Goal: Transaction & Acquisition: Purchase product/service

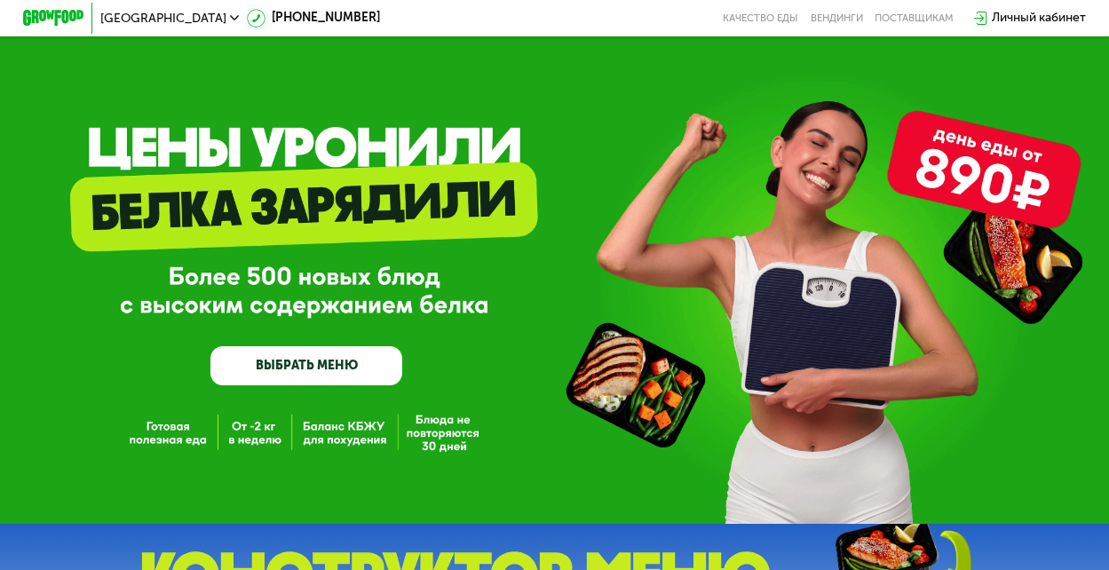
click at [269, 369] on link "ВЫБРАТЬ МЕНЮ" at bounding box center [306, 365] width 192 height 38
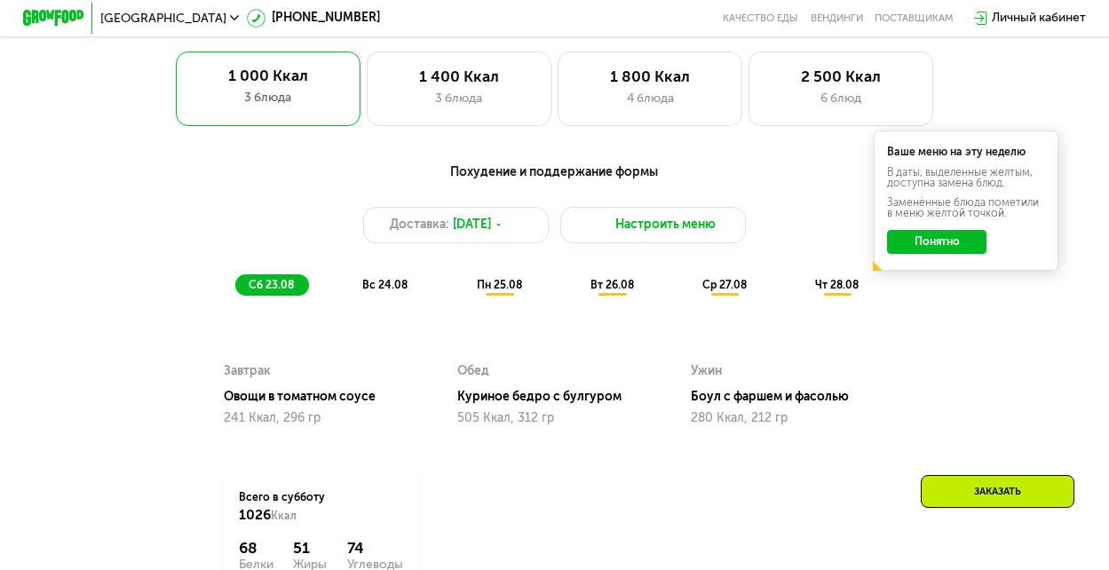
scroll to position [728, 0]
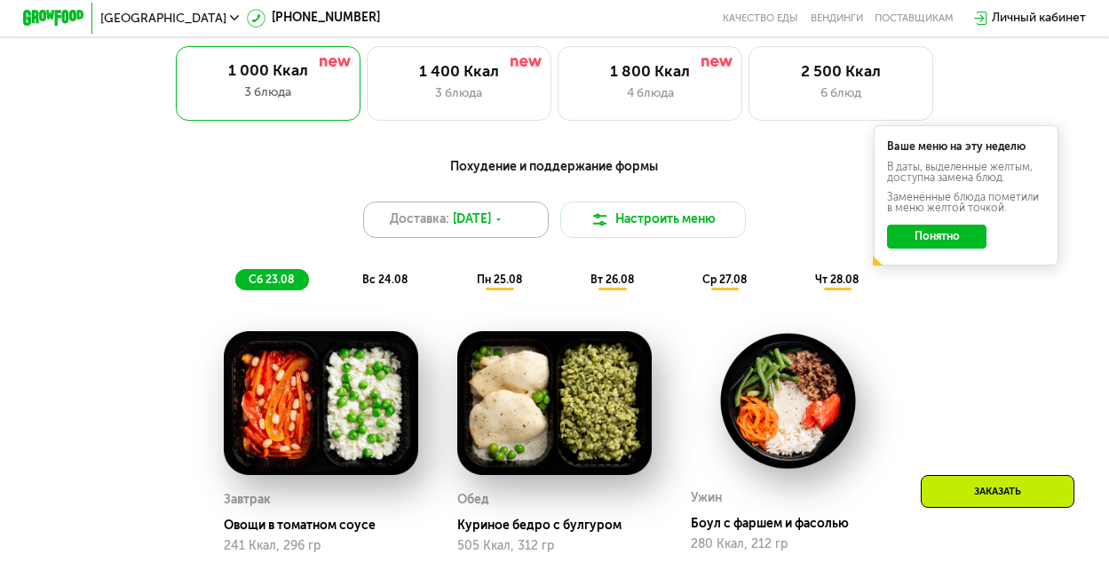
click at [491, 225] on span "[DATE]" at bounding box center [472, 219] width 38 height 19
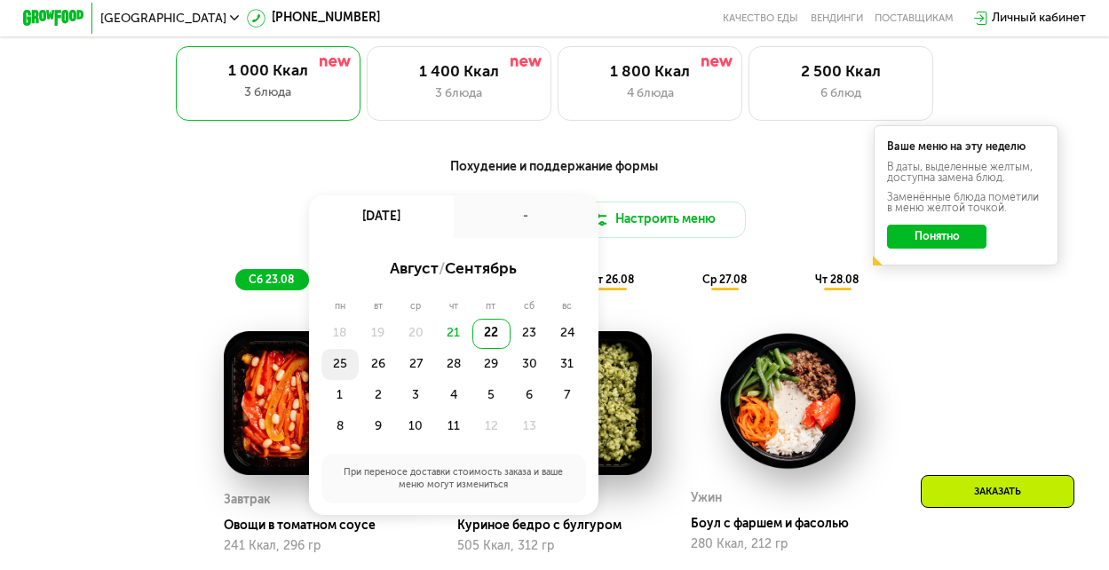
click at [359, 378] on div "25" at bounding box center [378, 364] width 38 height 31
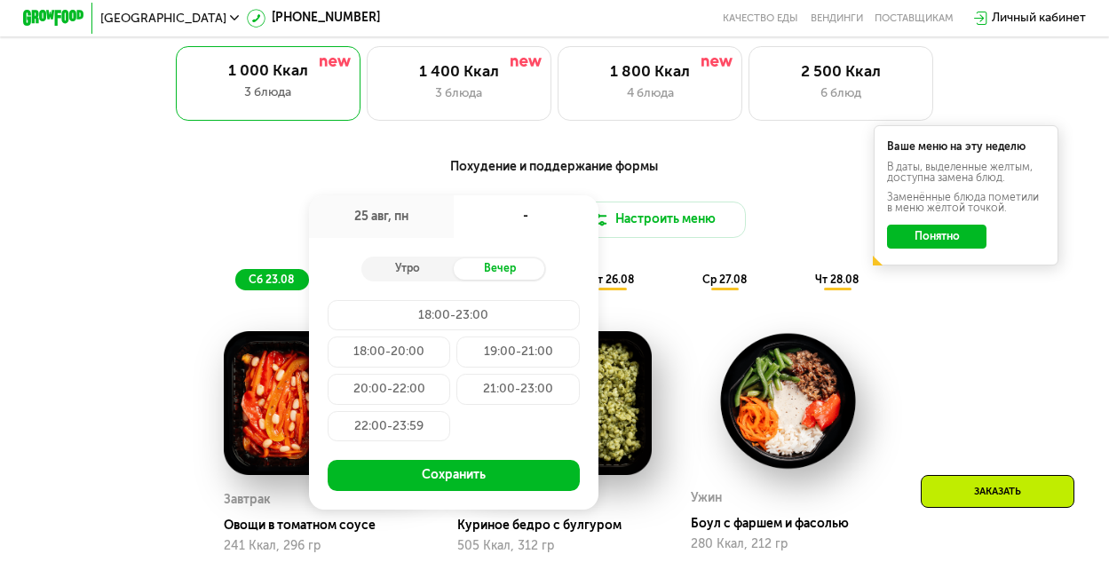
click at [197, 218] on div "Доставка: [DATE] авг, пн - Утро Вечер 18:00-23:00 18:00-20:00 19:00-21:00 20:00…" at bounding box center [555, 220] width 912 height 37
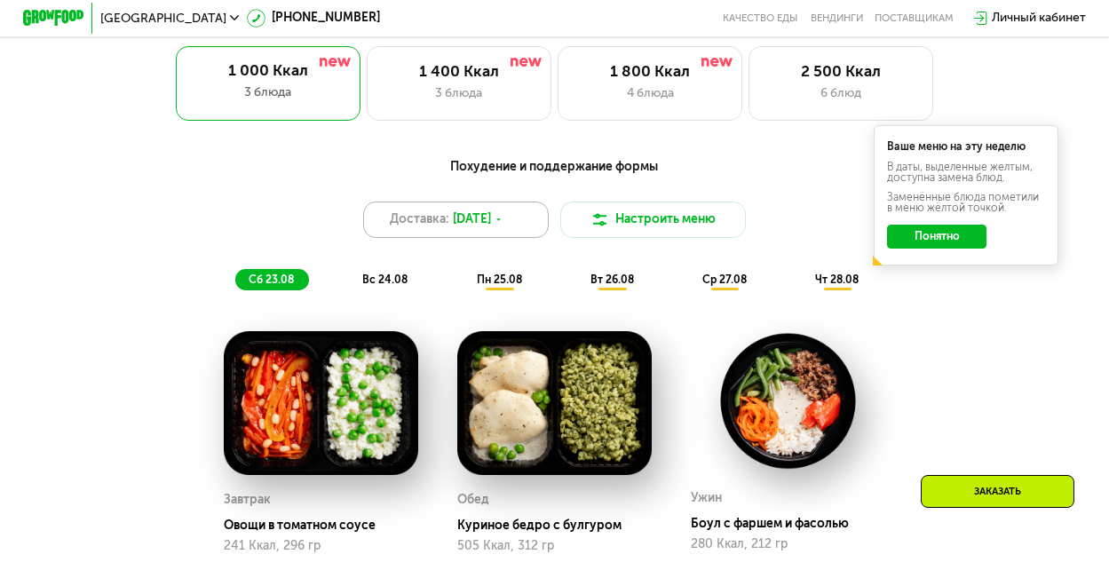
click at [491, 229] on span "[DATE]" at bounding box center [472, 219] width 38 height 19
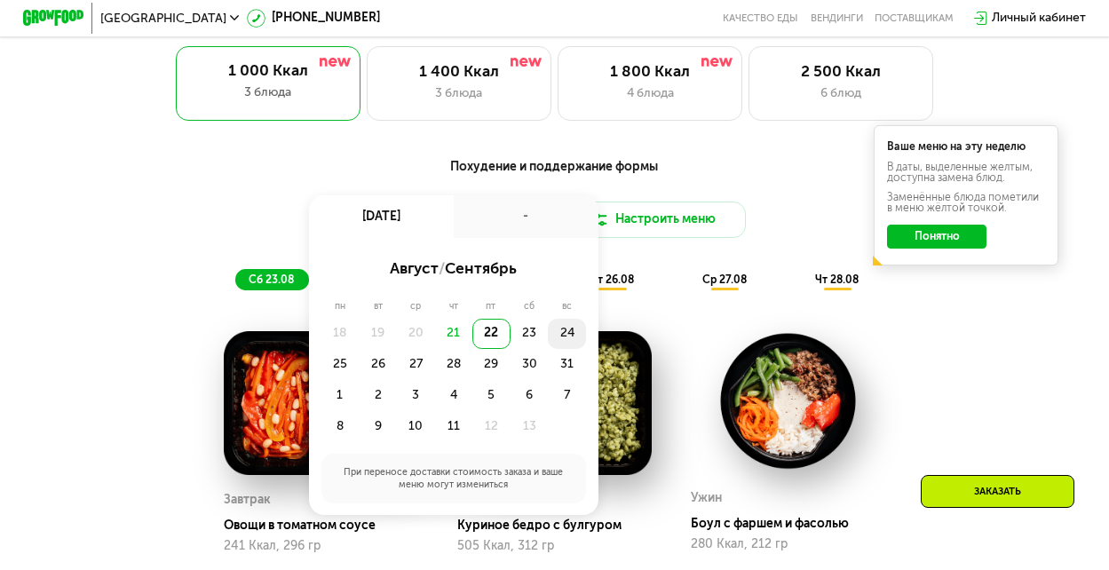
click at [360, 349] on div "24" at bounding box center [340, 364] width 38 height 31
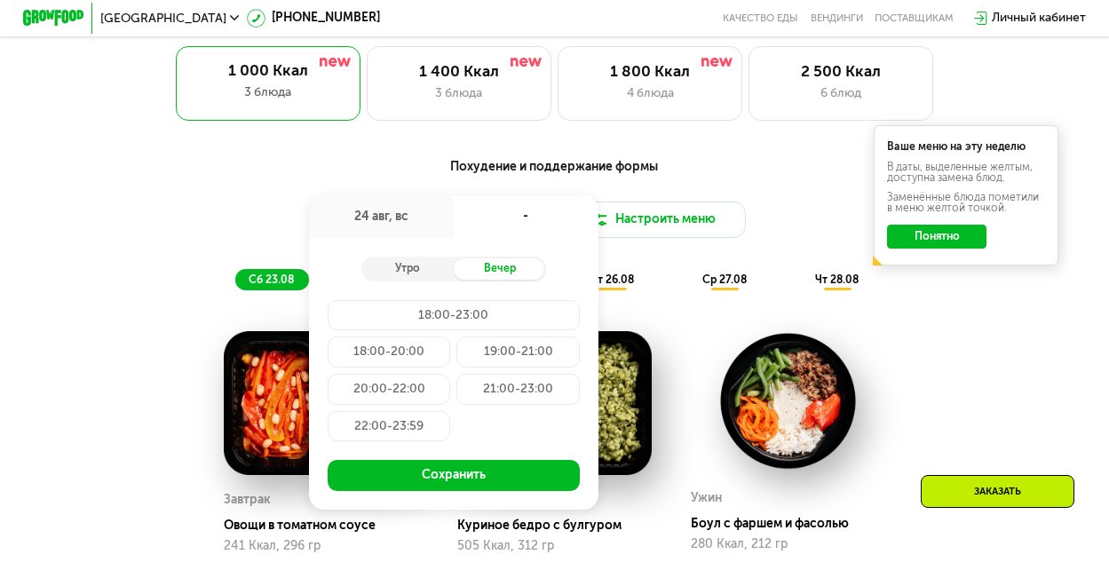
click at [456, 361] on div "18:00-20:00" at bounding box center [517, 352] width 123 height 31
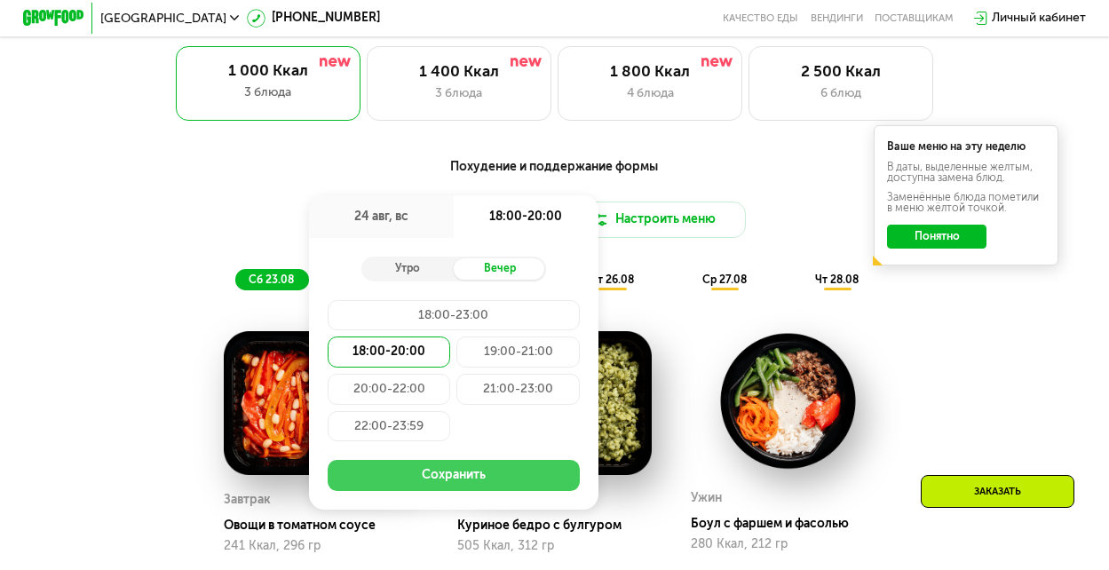
click at [452, 482] on button "Сохранить" at bounding box center [454, 475] width 253 height 31
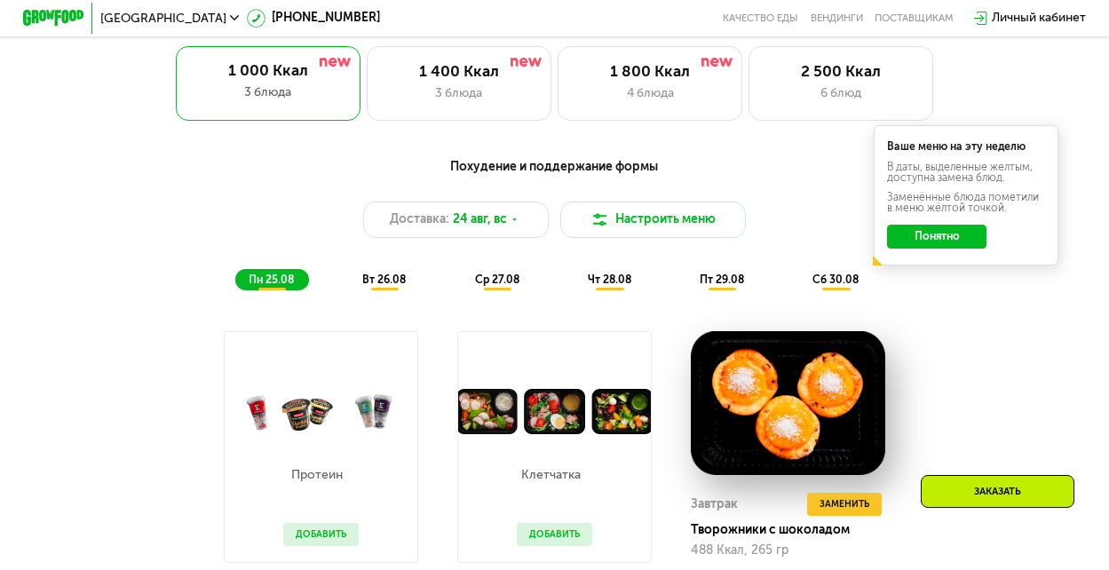
click at [919, 243] on button "Понятно" at bounding box center [936, 237] width 99 height 25
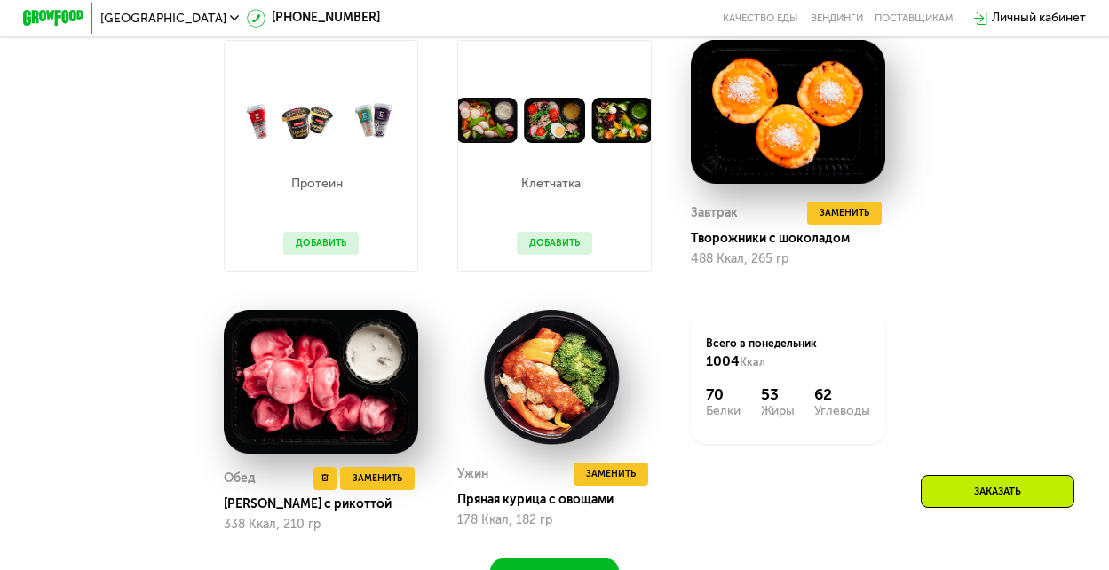
scroll to position [1020, 0]
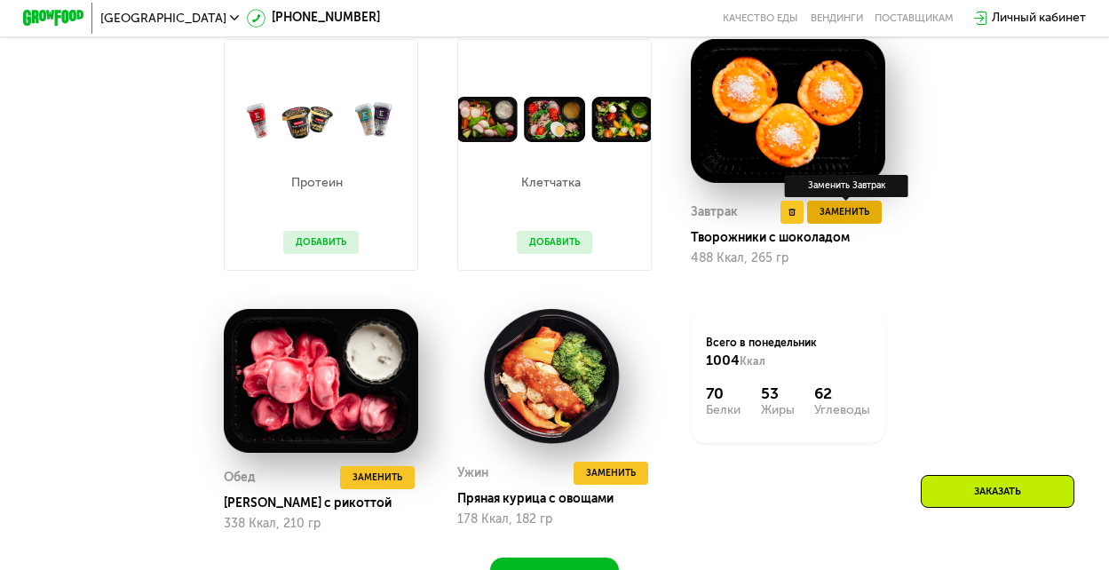
click at [840, 219] on span "Заменить" at bounding box center [845, 211] width 50 height 15
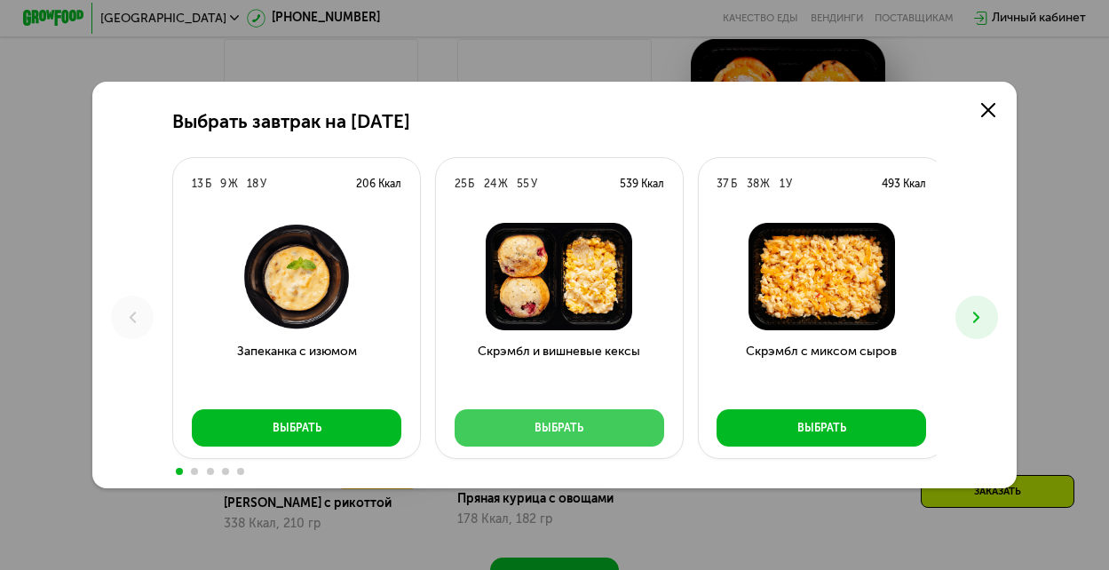
click at [583, 435] on button "Выбрать" at bounding box center [560, 427] width 210 height 37
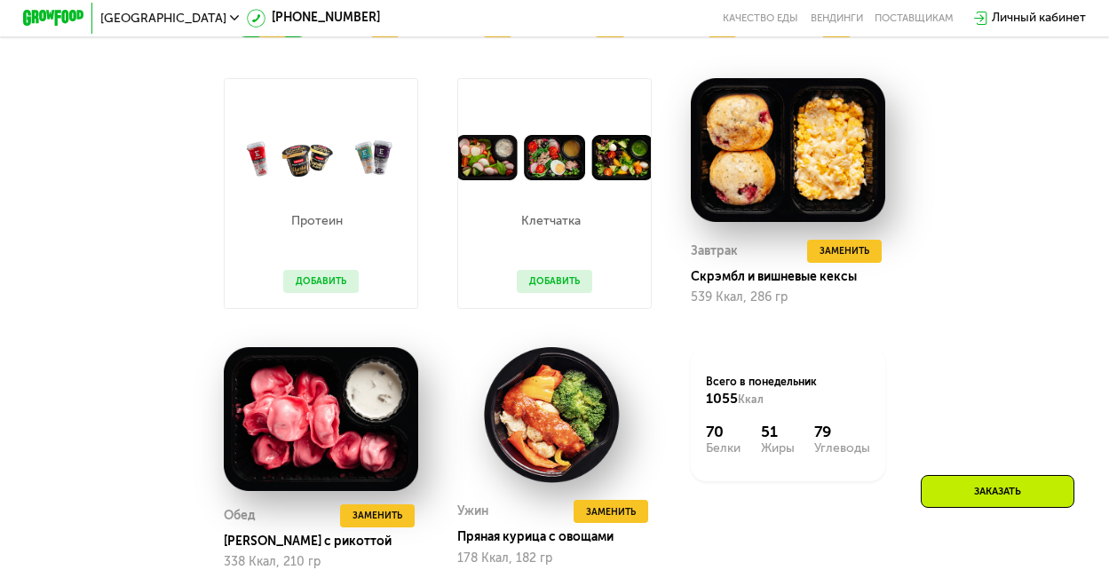
click at [329, 292] on button "Добавить" at bounding box center [320, 281] width 75 height 23
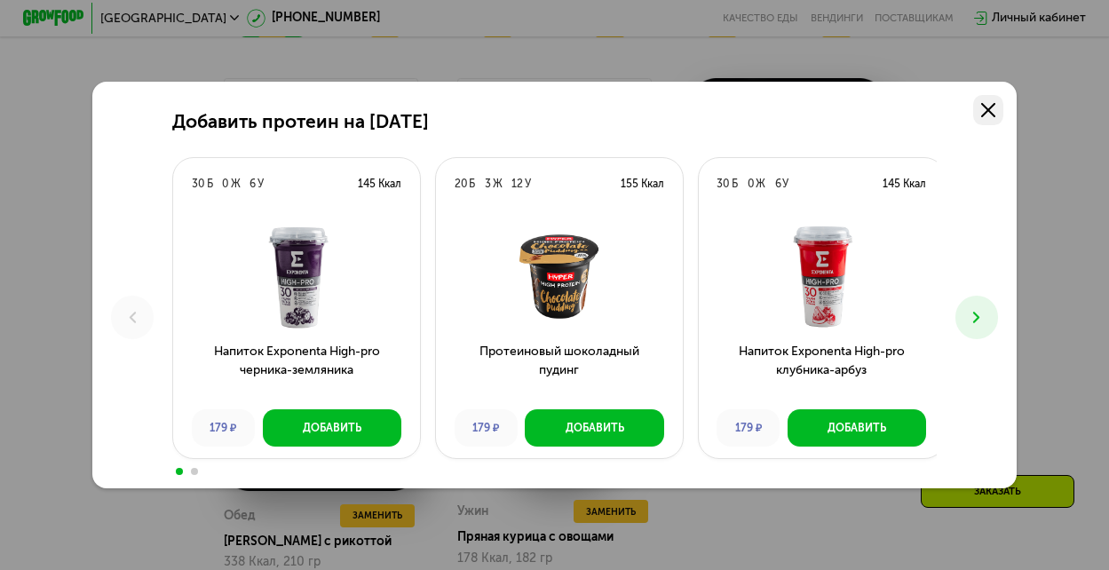
click at [993, 106] on icon at bounding box center [988, 110] width 14 height 14
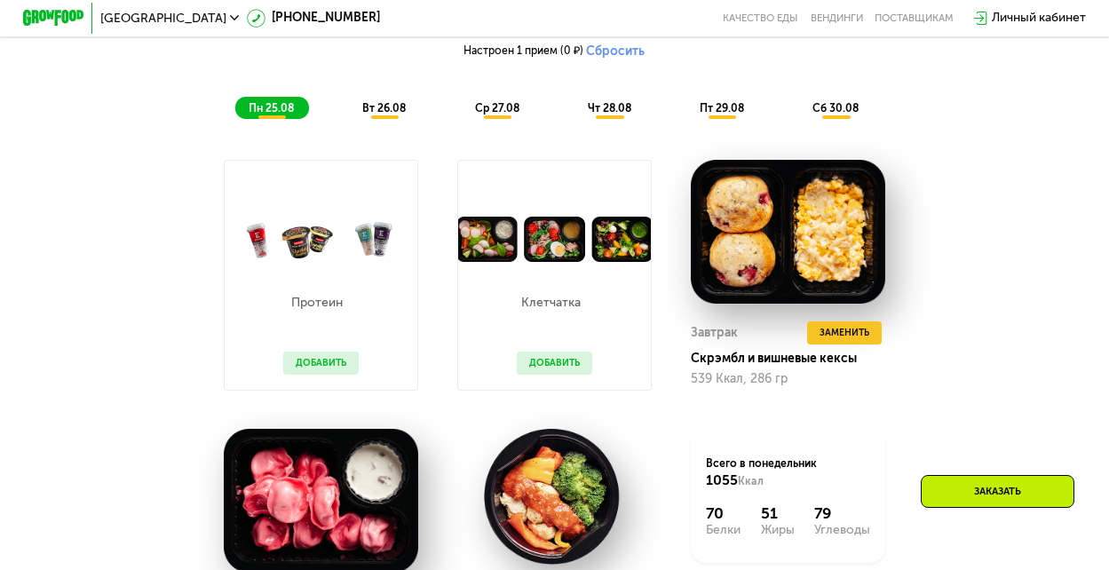
scroll to position [963, 0]
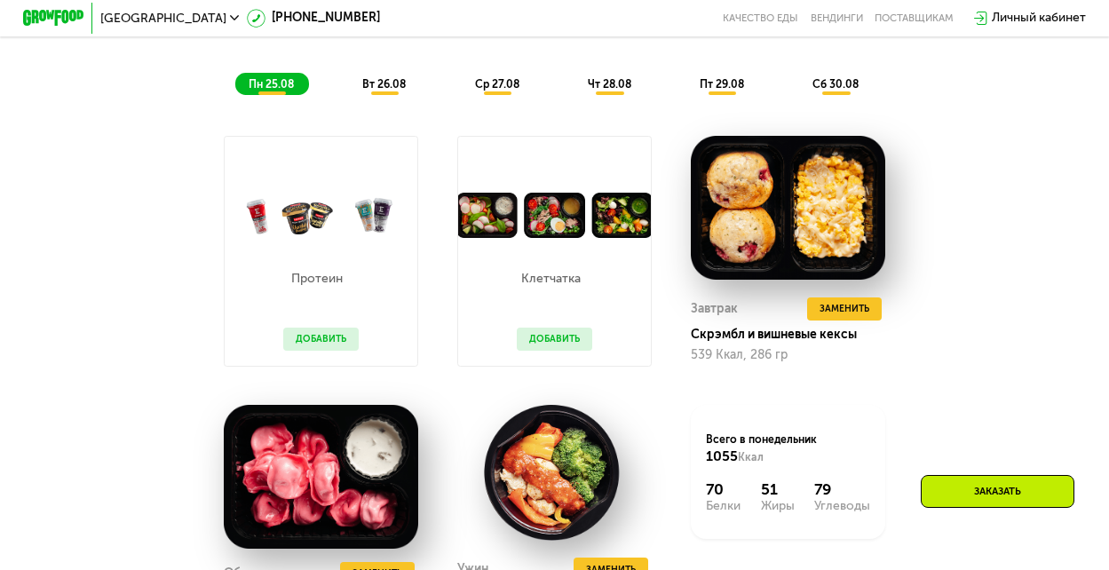
click at [565, 351] on button "Добавить" at bounding box center [554, 339] width 75 height 23
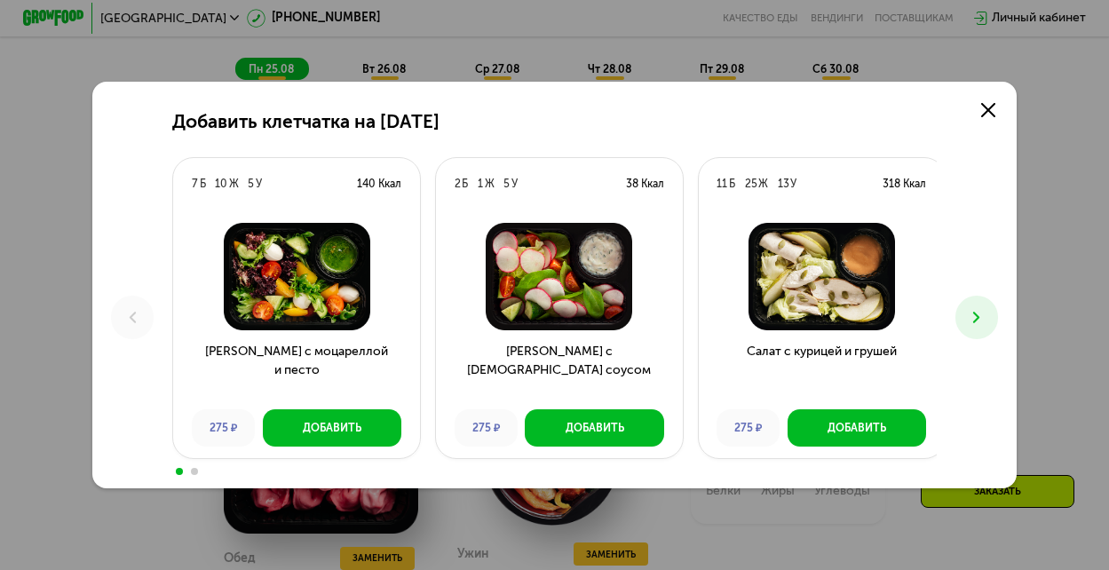
scroll to position [965, 0]
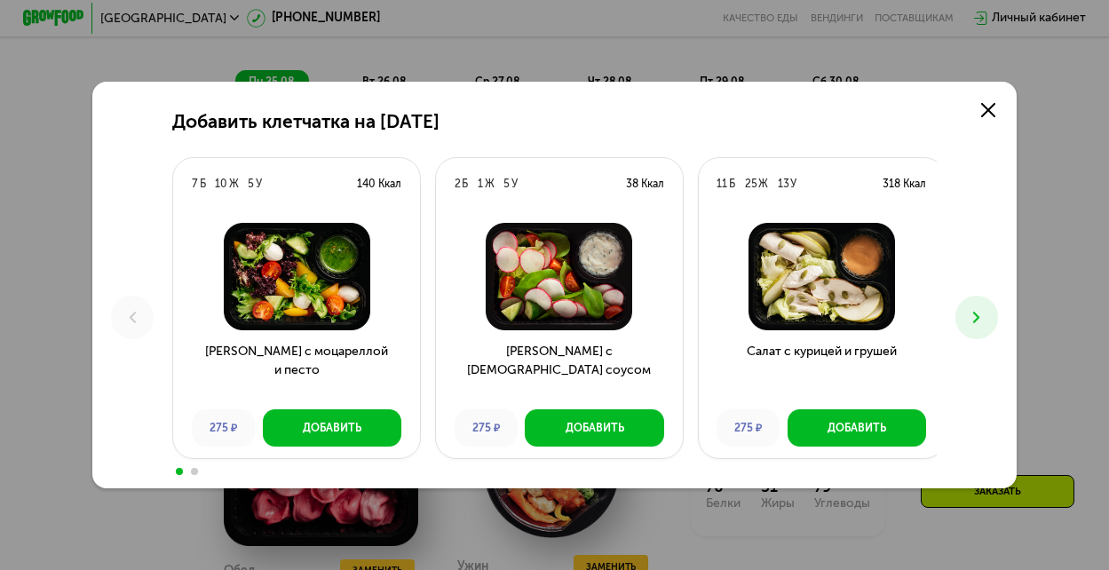
click at [979, 319] on use at bounding box center [976, 317] width 6 height 11
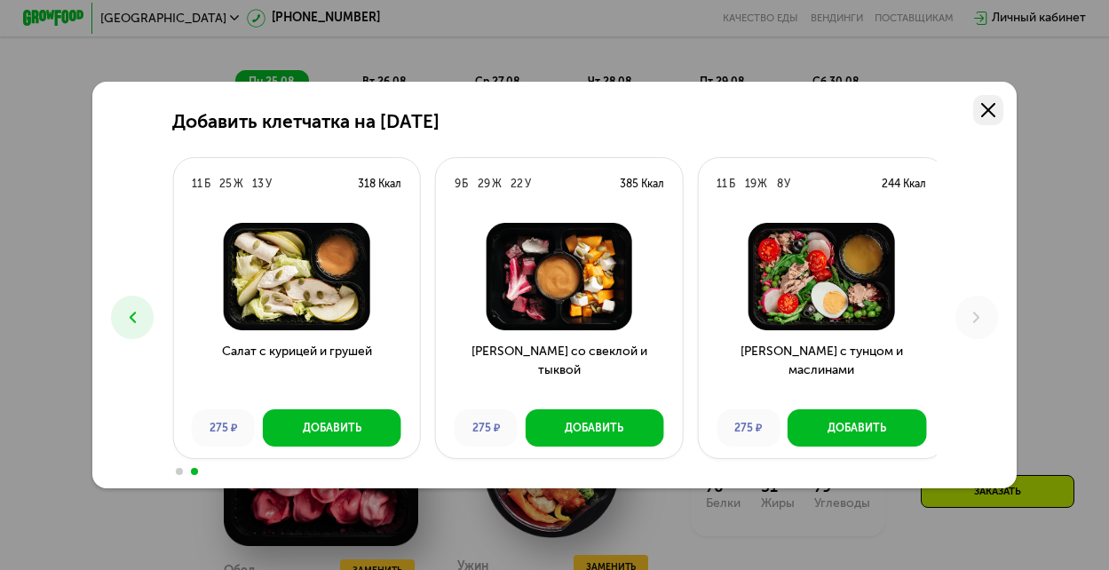
click at [992, 108] on use at bounding box center [988, 110] width 14 height 14
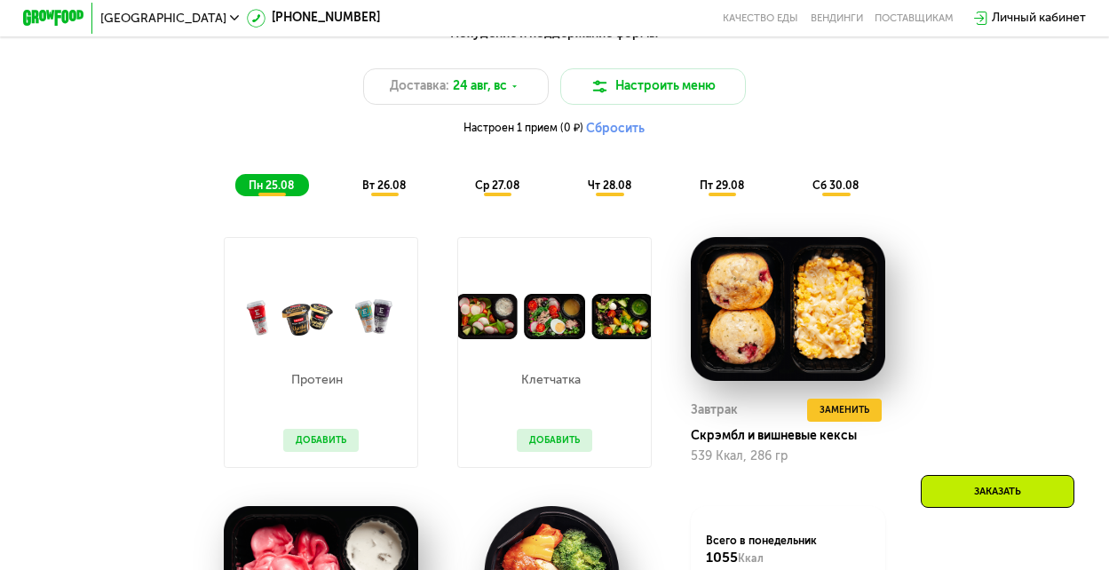
scroll to position [833, 0]
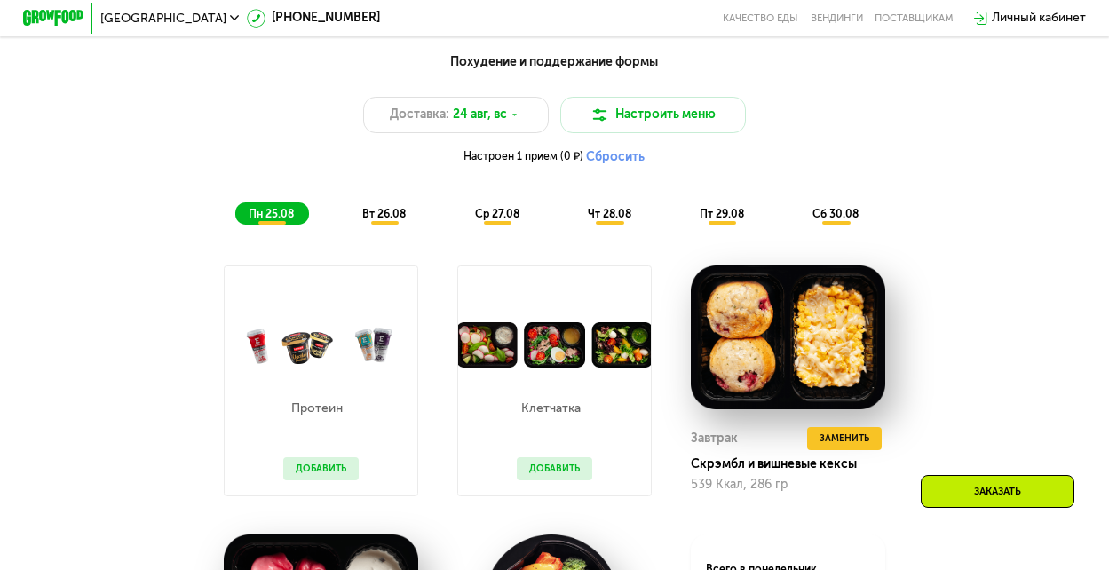
click at [379, 220] on span "вт 26.08" at bounding box center [384, 214] width 44 height 12
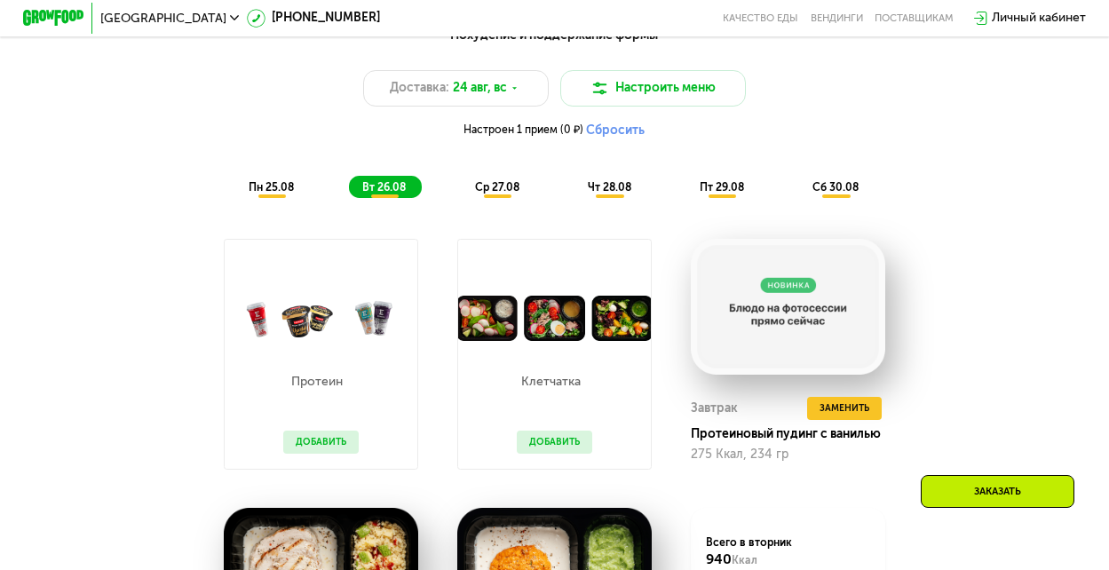
scroll to position [873, 0]
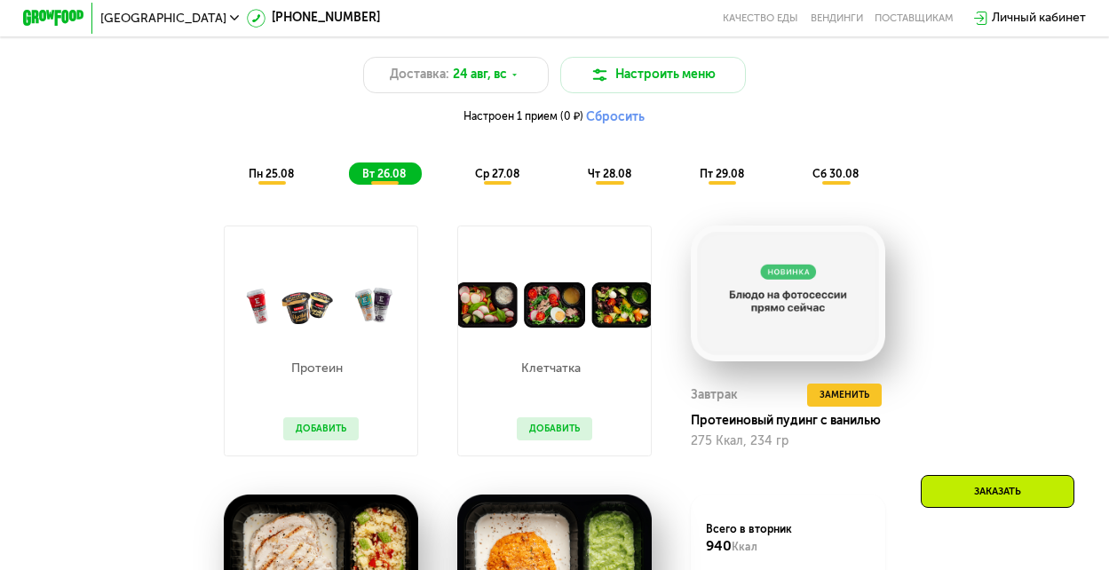
click at [497, 180] on span "ср 27.08" at bounding box center [497, 174] width 44 height 12
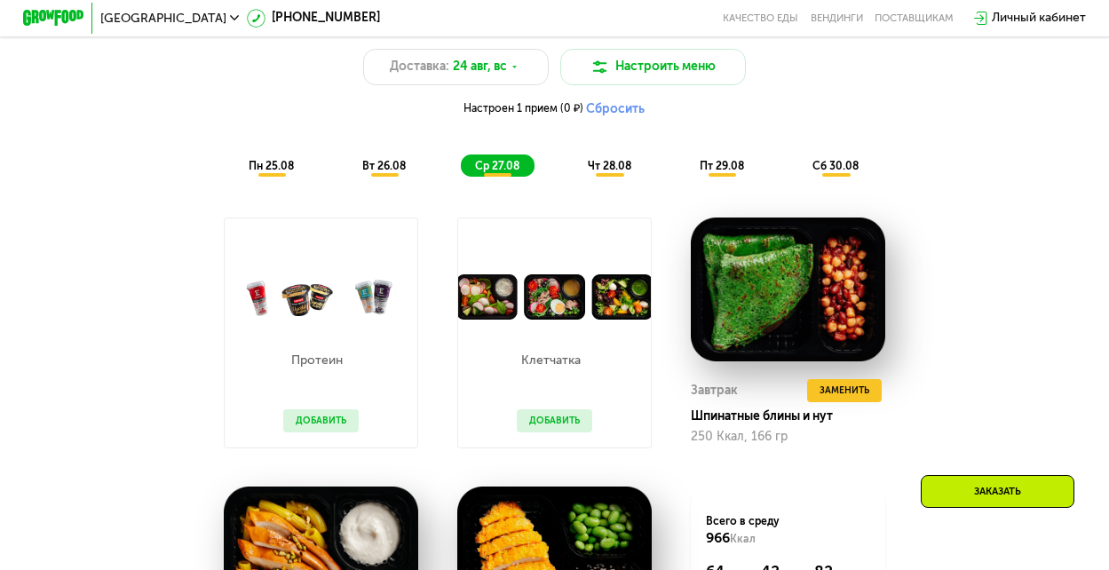
scroll to position [861, 0]
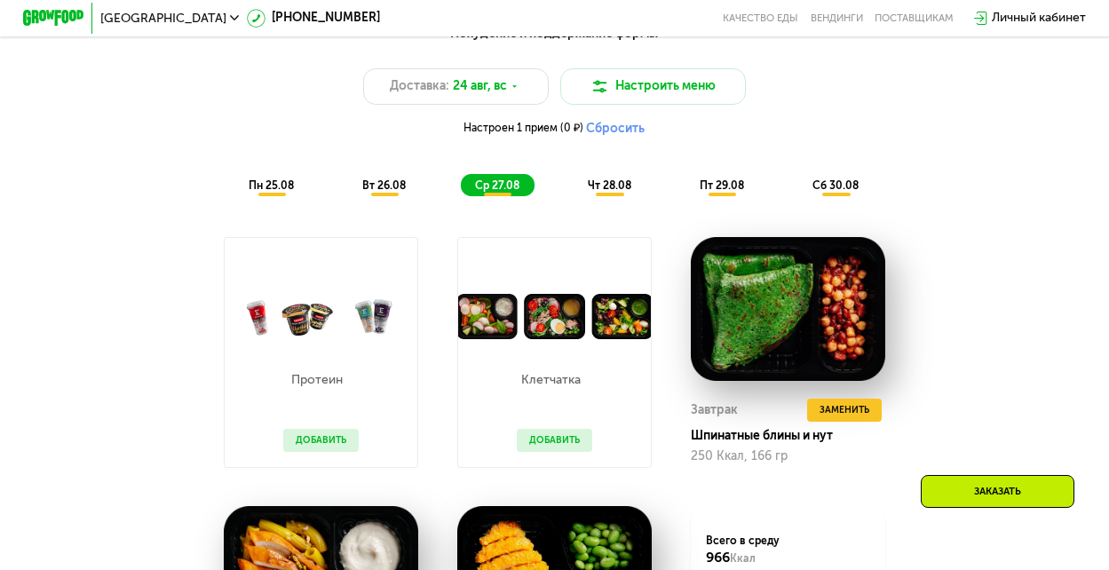
click at [277, 192] on span "пн 25.08" at bounding box center [271, 185] width 45 height 12
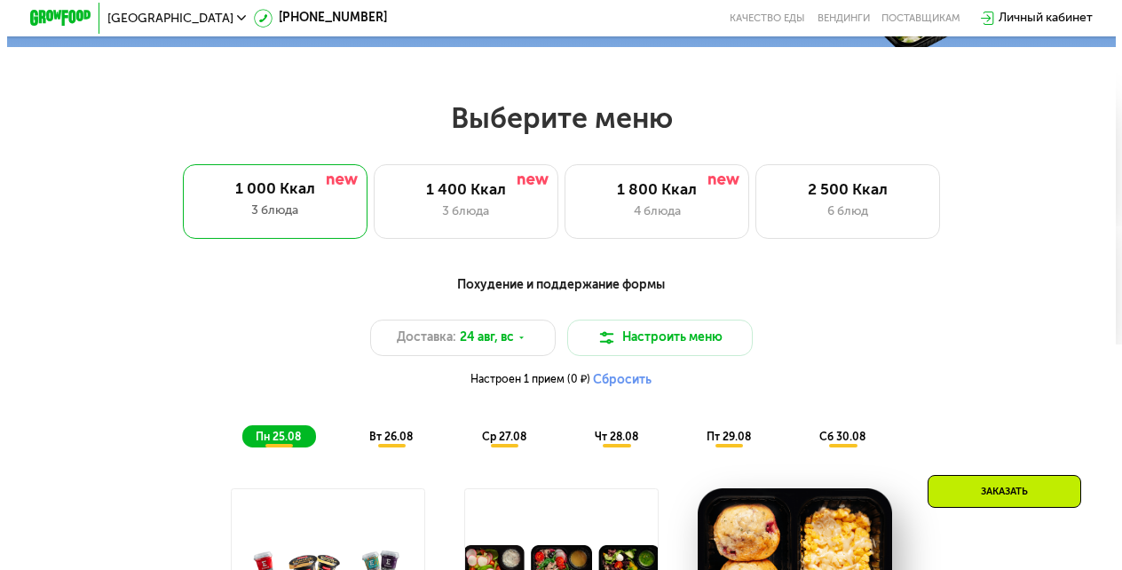
scroll to position [621, 0]
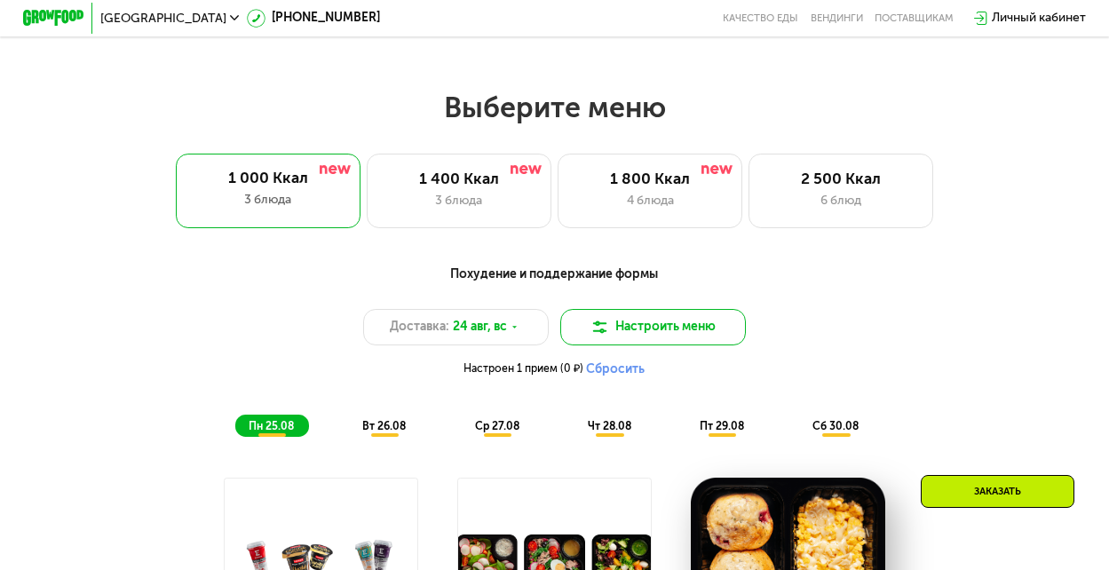
click at [601, 330] on img at bounding box center [599, 327] width 19 height 19
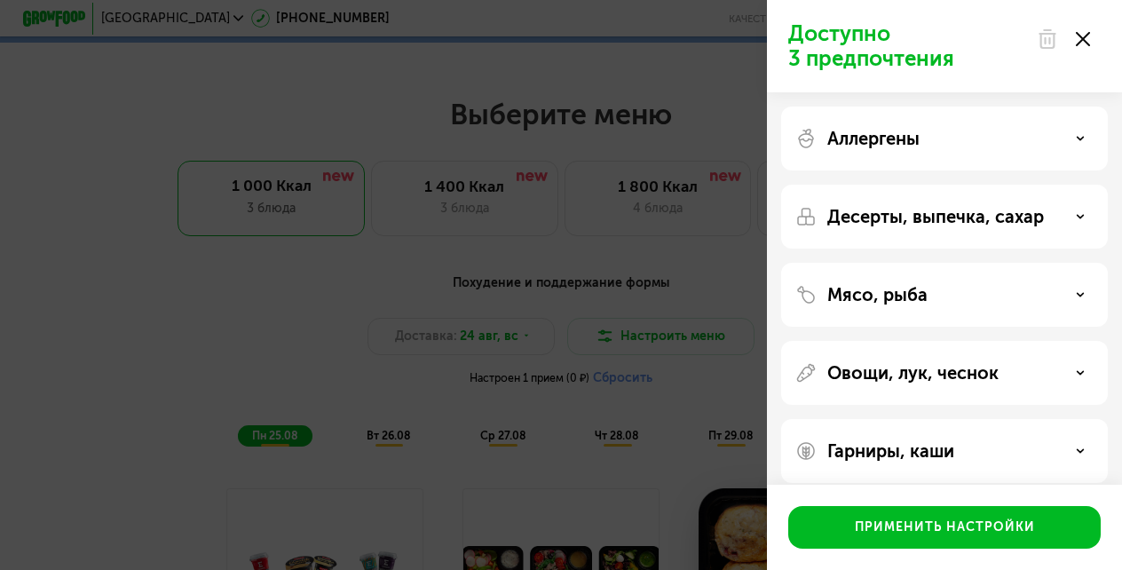
click at [1065, 299] on div "Мясо, рыба" at bounding box center [945, 294] width 298 height 21
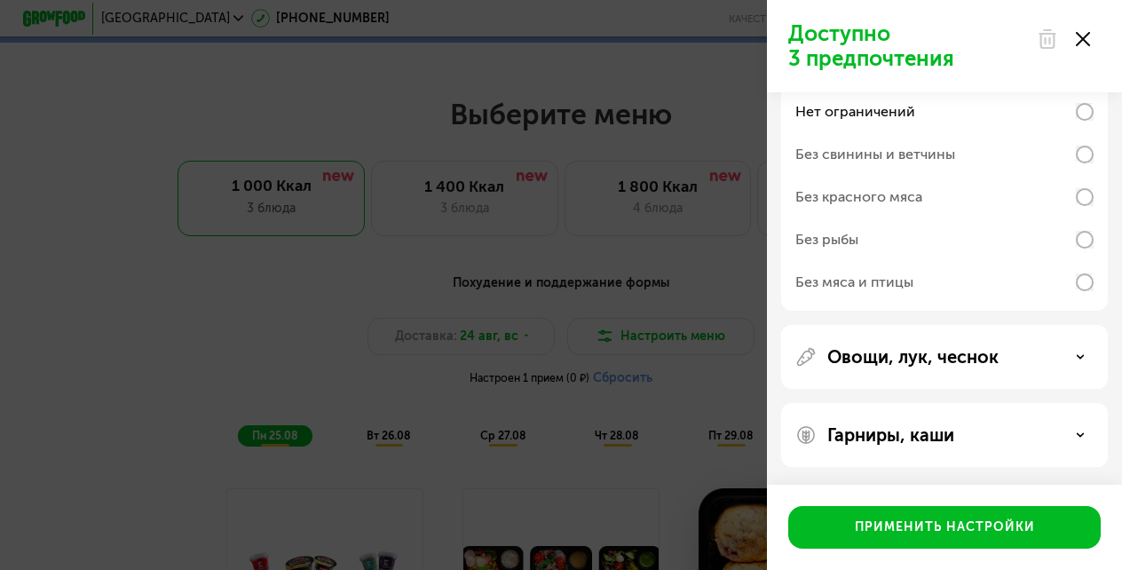
scroll to position [244, 0]
click at [941, 444] on p "Гарниры, каши" at bounding box center [891, 434] width 127 height 21
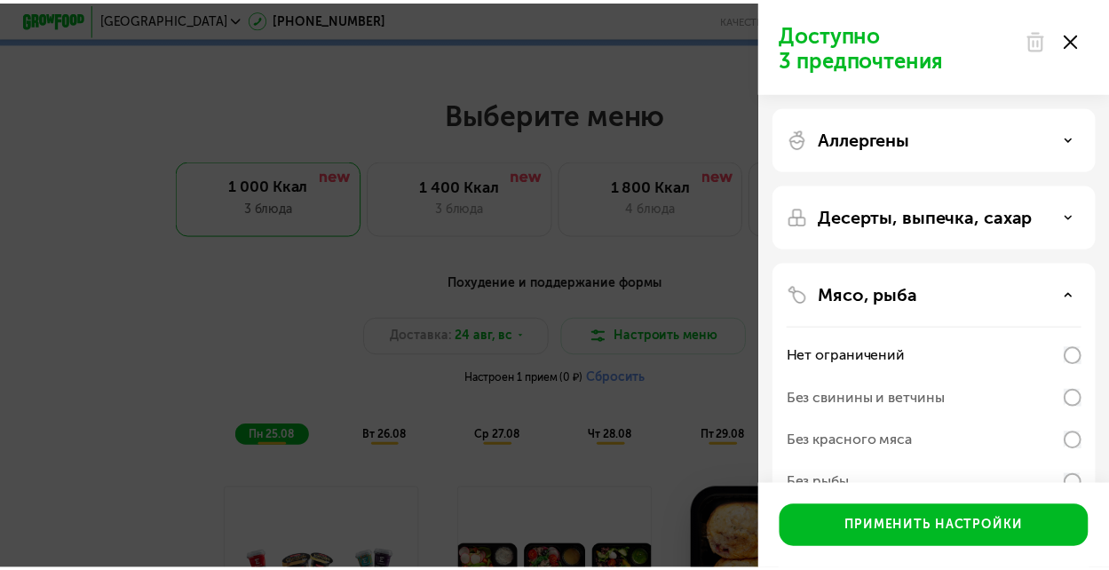
scroll to position [0, 0]
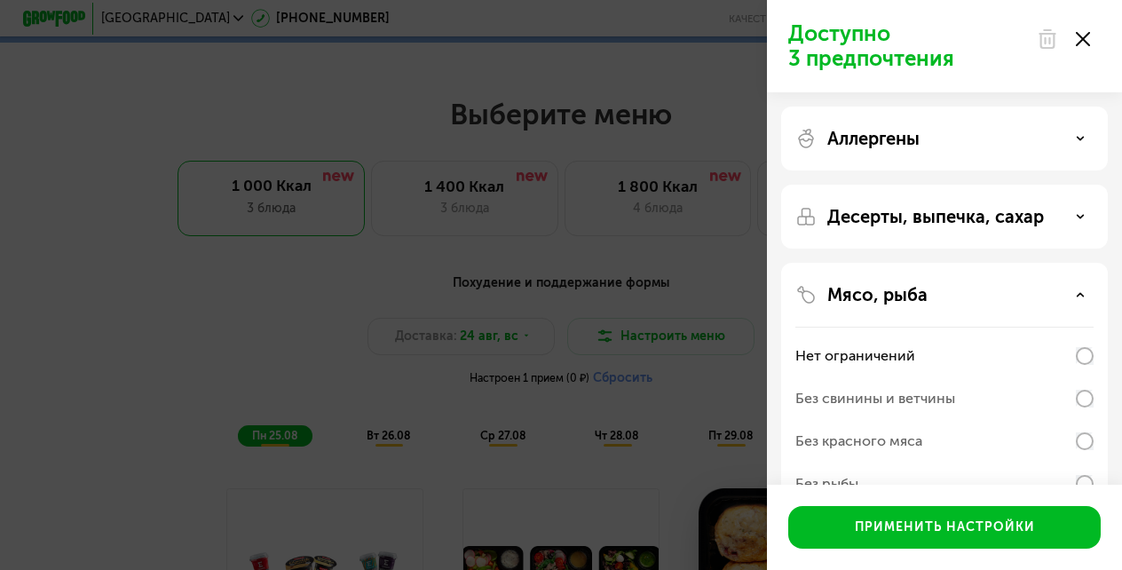
click at [964, 221] on p "Десерты, выпечка, сахар" at bounding box center [936, 216] width 217 height 21
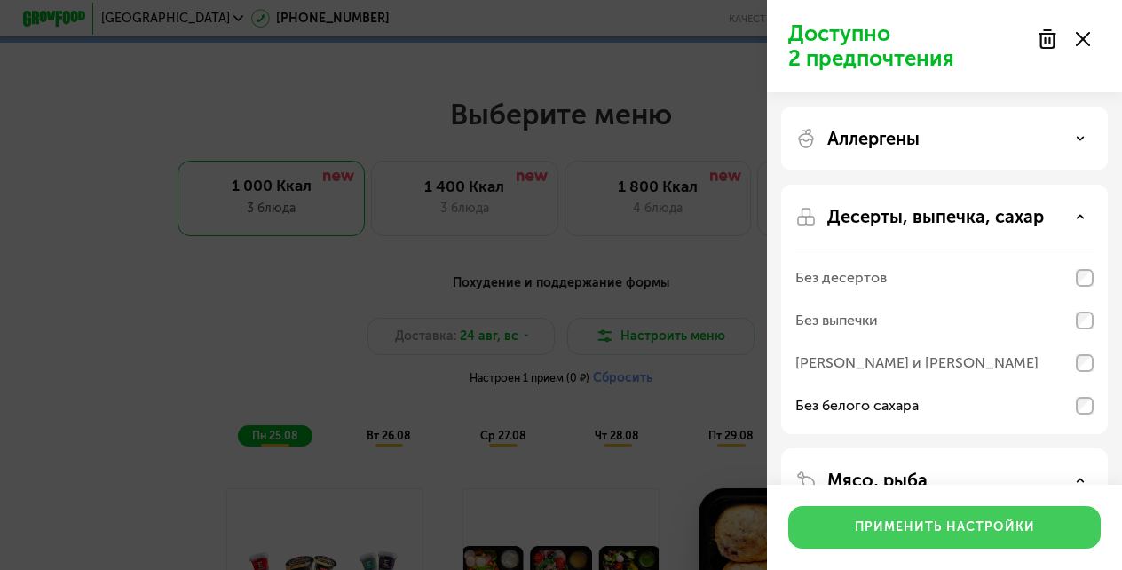
click at [958, 527] on div "Применить настройки" at bounding box center [945, 528] width 180 height 18
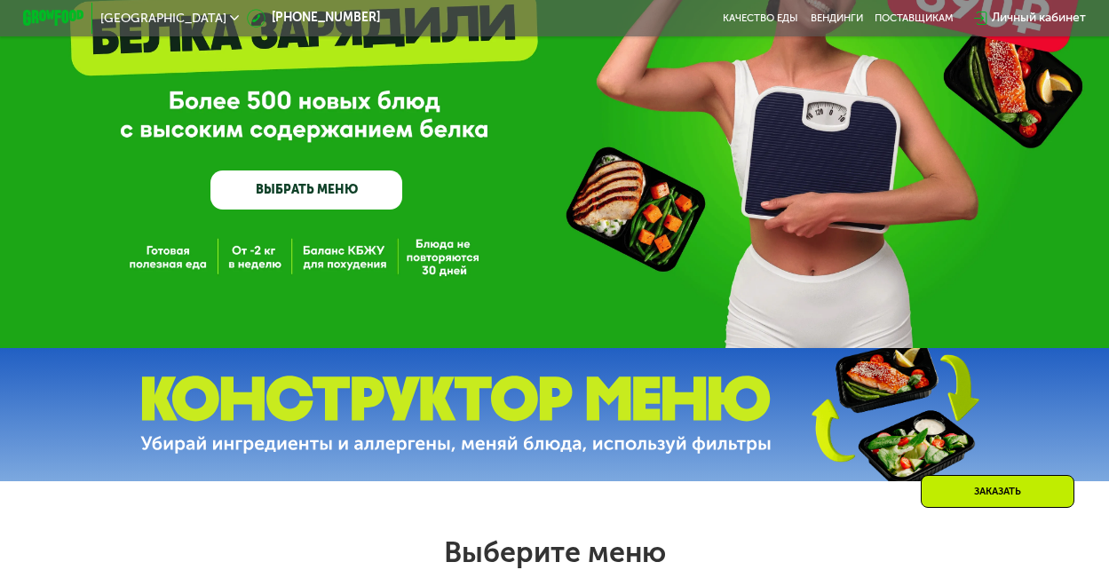
scroll to position [171, 0]
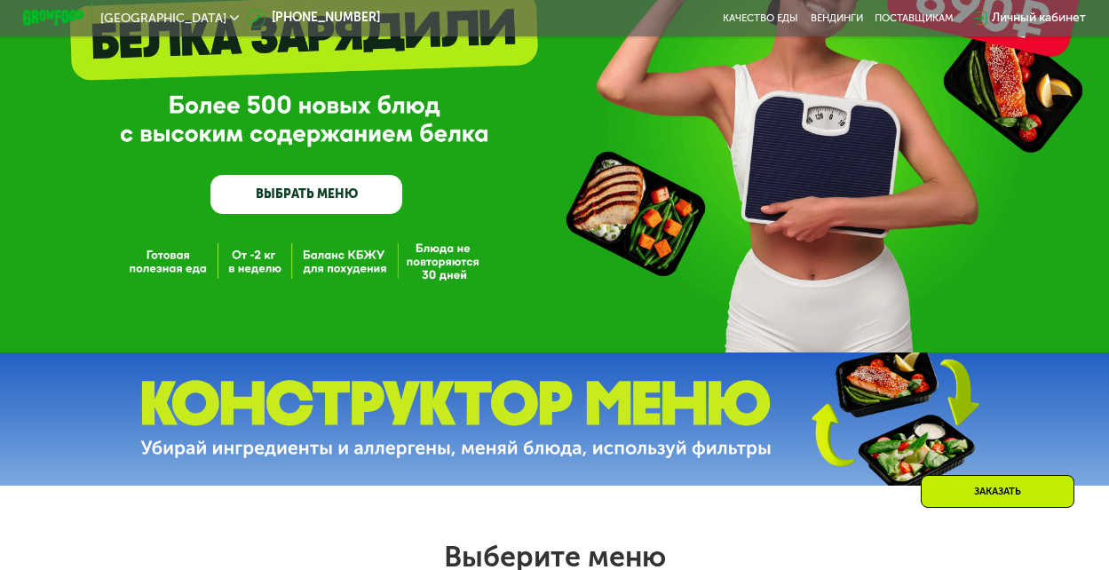
click at [292, 198] on link "ВЫБРАТЬ МЕНЮ" at bounding box center [306, 194] width 192 height 38
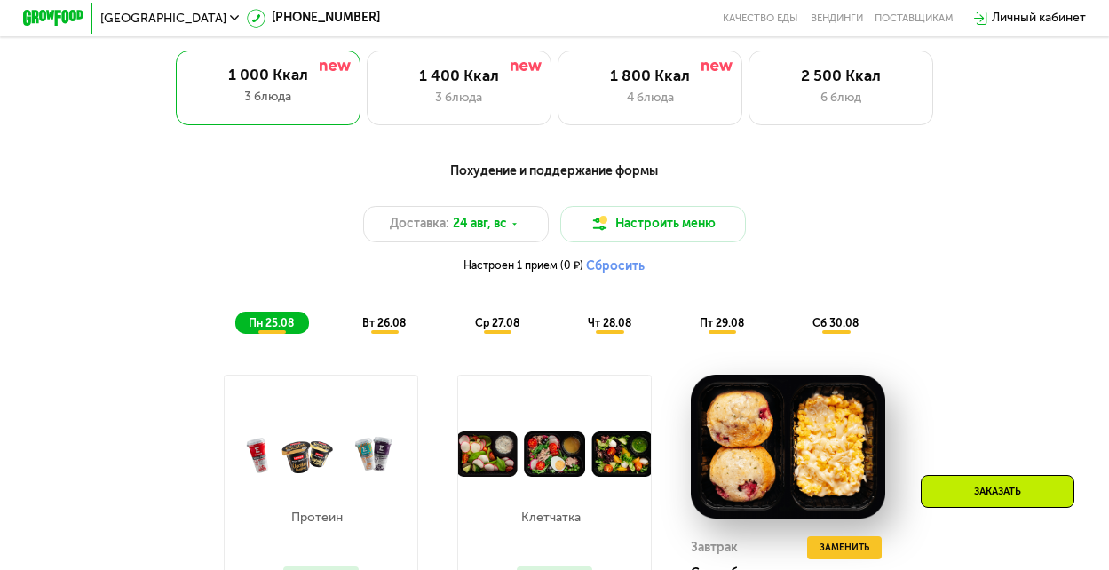
scroll to position [728, 0]
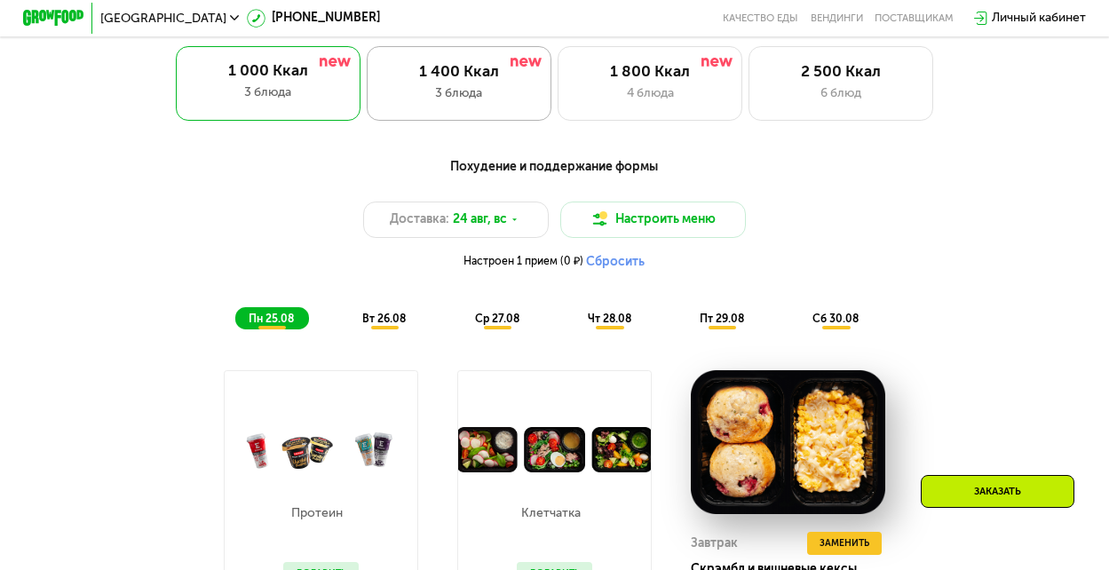
click at [464, 93] on div "3 блюда" at bounding box center [459, 93] width 152 height 19
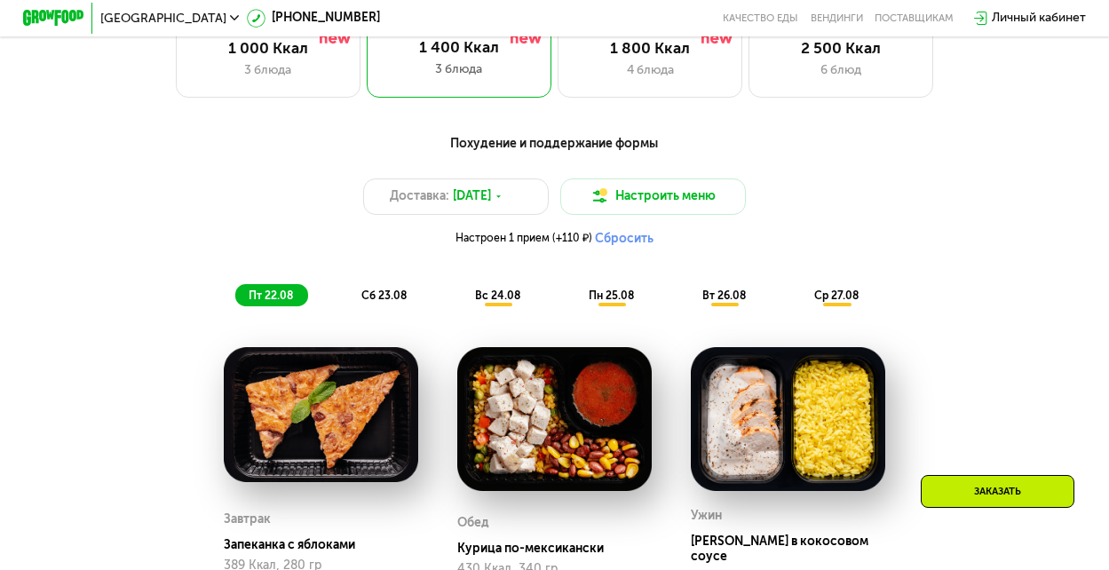
scroll to position [753, 0]
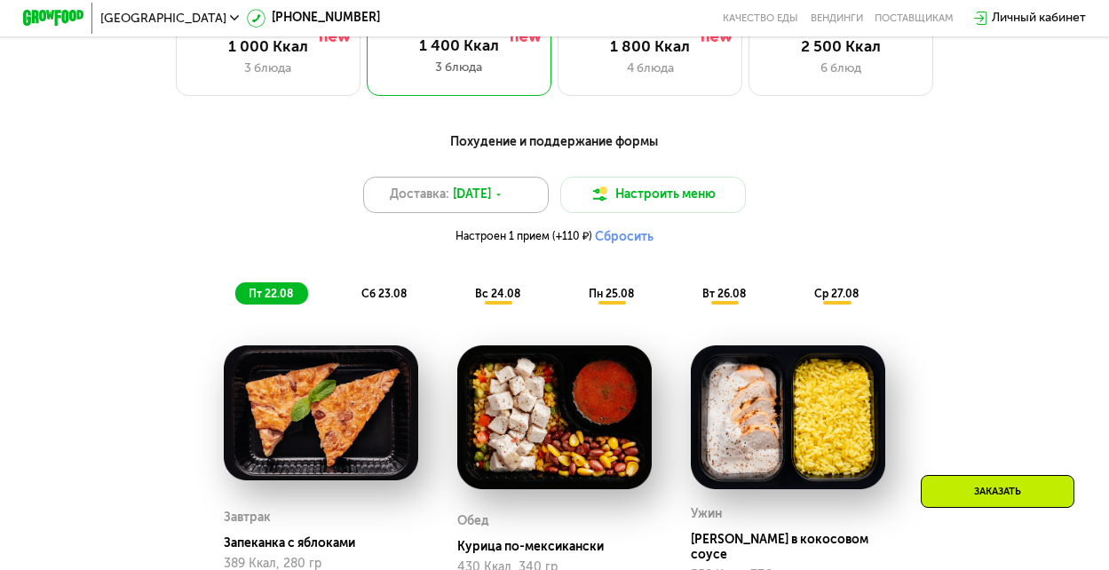
click at [455, 203] on span "[DATE]" at bounding box center [472, 195] width 38 height 19
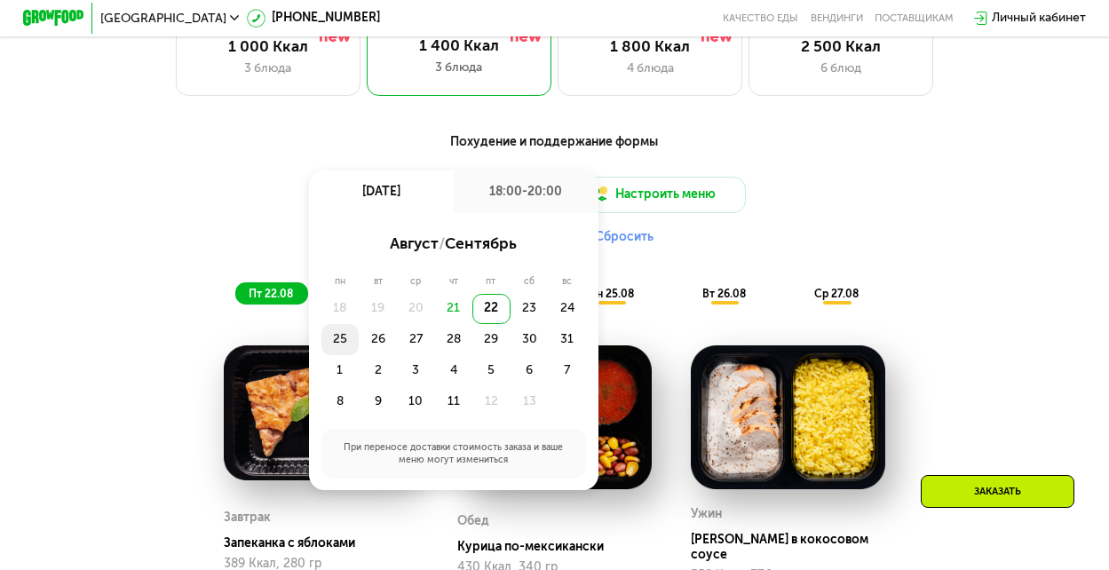
click at [359, 350] on div "25" at bounding box center [378, 339] width 38 height 31
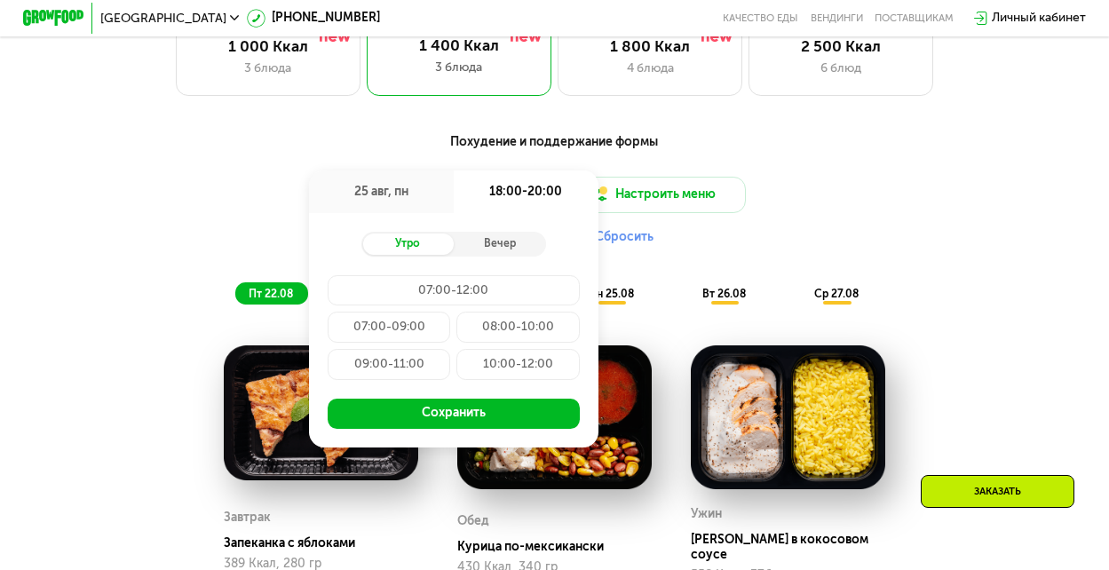
click at [456, 373] on div "09:00-11:00" at bounding box center [517, 364] width 123 height 31
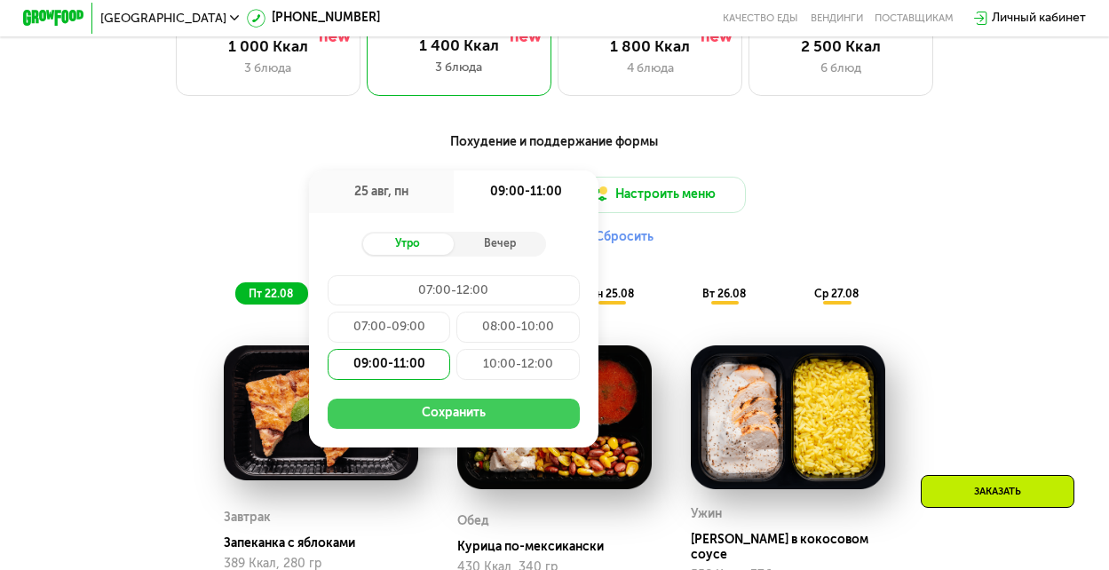
click at [461, 430] on button "Сохранить" at bounding box center [454, 414] width 253 height 31
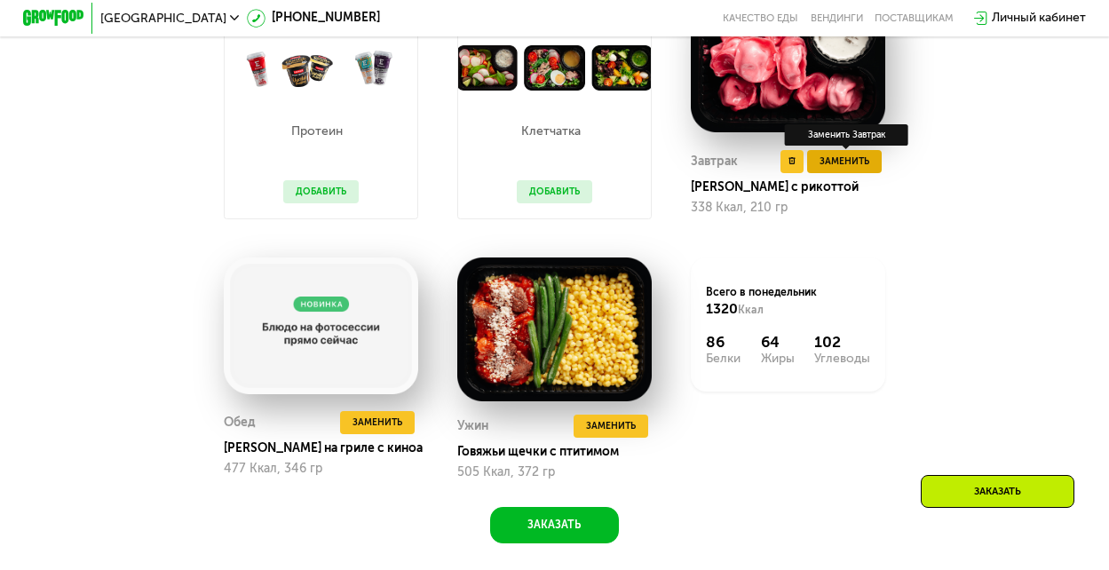
scroll to position [1118, 0]
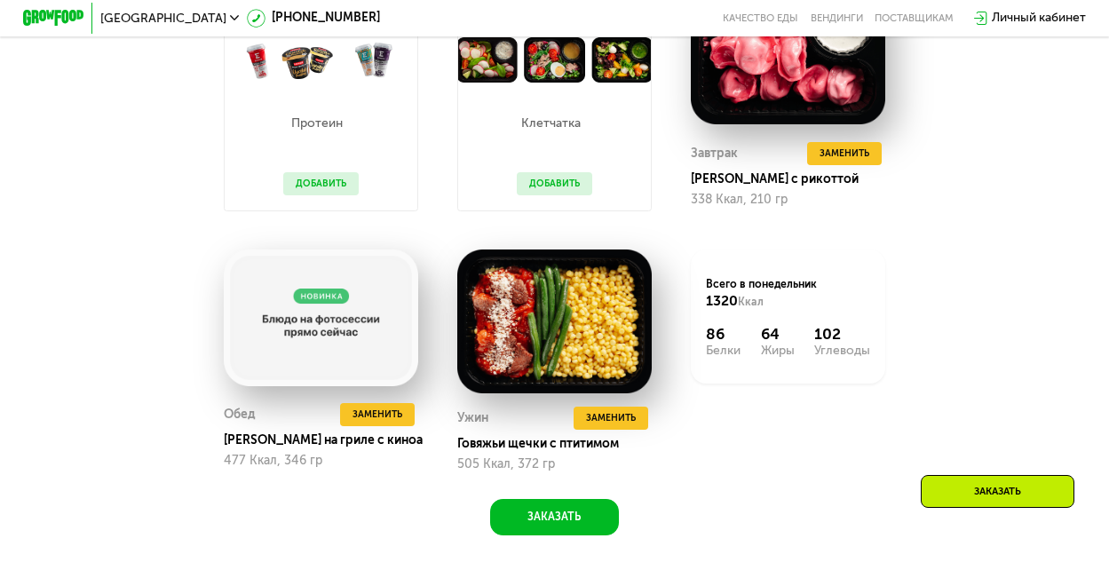
click at [978, 494] on div "Заказать" at bounding box center [998, 491] width 154 height 33
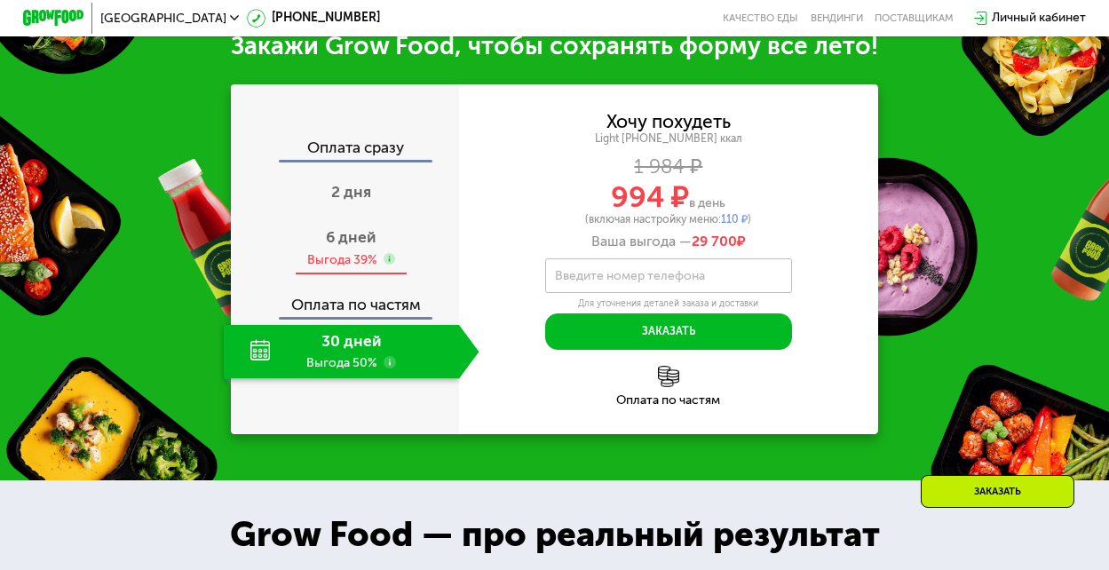
click at [360, 247] on span "6 дней" at bounding box center [351, 237] width 51 height 19
